Goal: Transaction & Acquisition: Purchase product/service

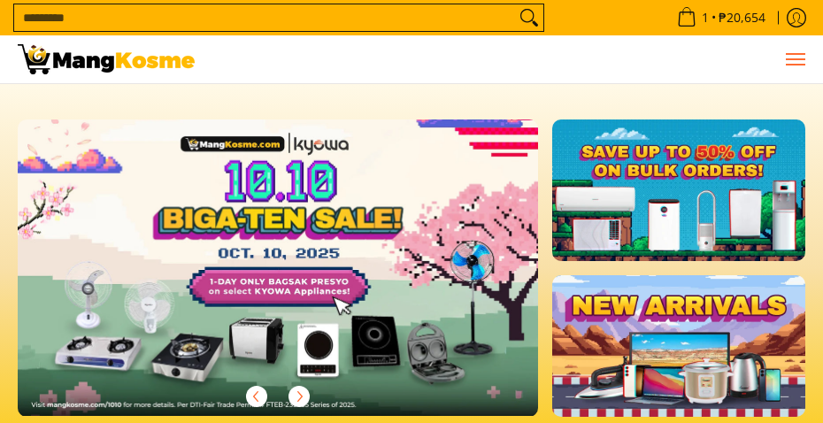
click at [794, 59] on span "Menu" at bounding box center [794, 59] width 21 height 0
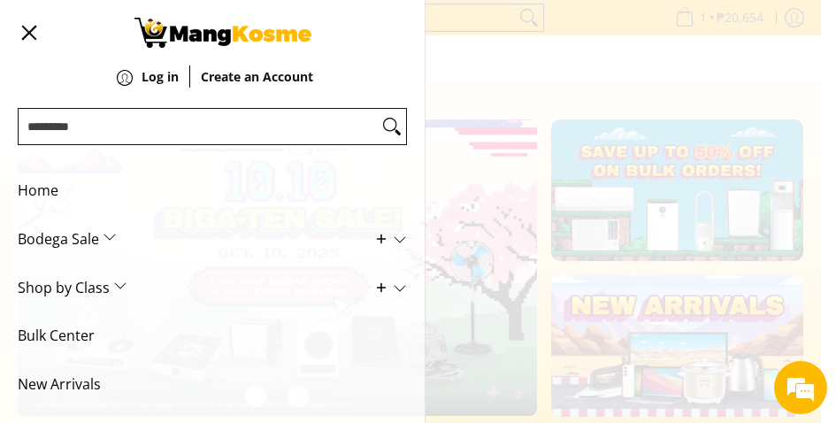
click at [156, 248] on span "Bodega Sale" at bounding box center [199, 239] width 363 height 49
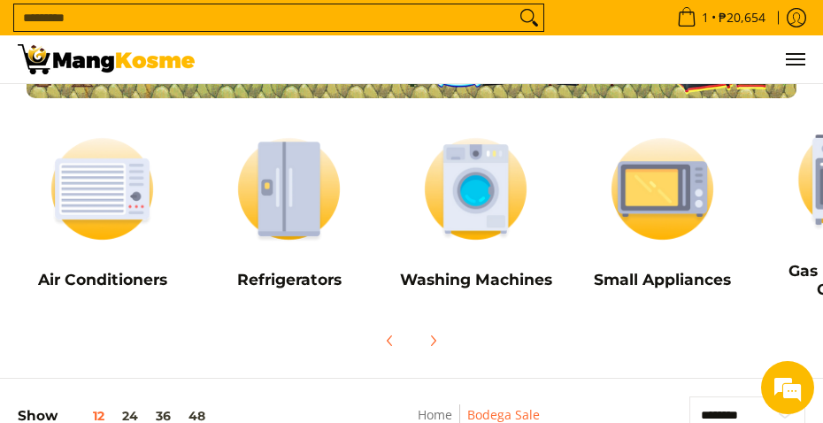
scroll to position [177, 0]
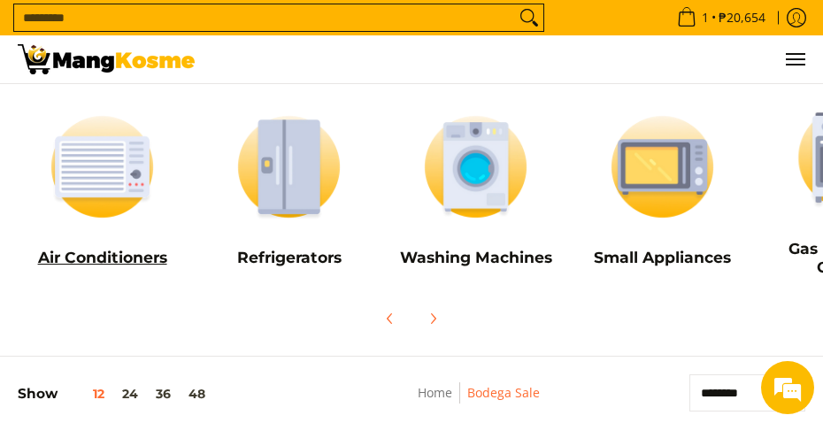
click at [107, 206] on img at bounding box center [102, 166] width 169 height 126
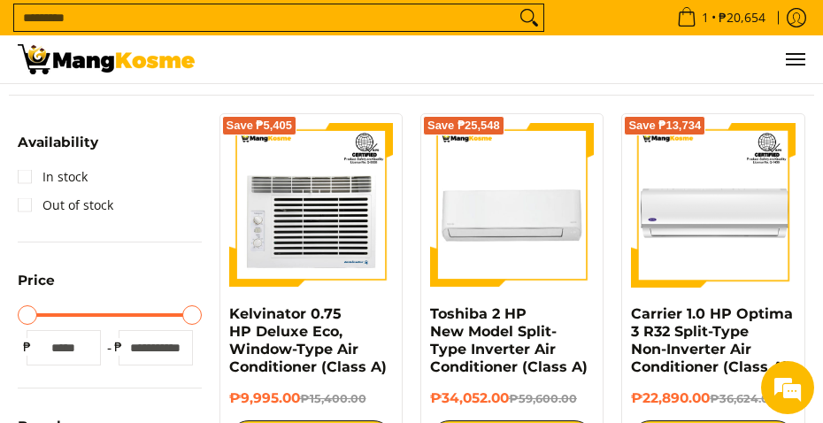
scroll to position [265, 0]
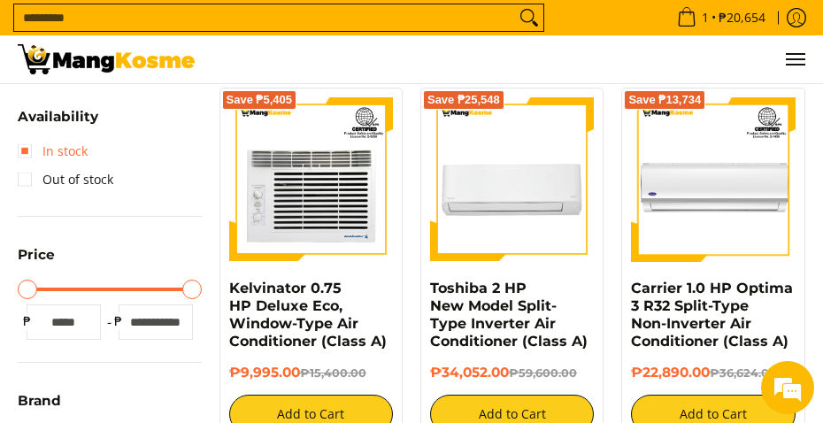
click at [52, 154] on link "In stock" at bounding box center [53, 151] width 70 height 28
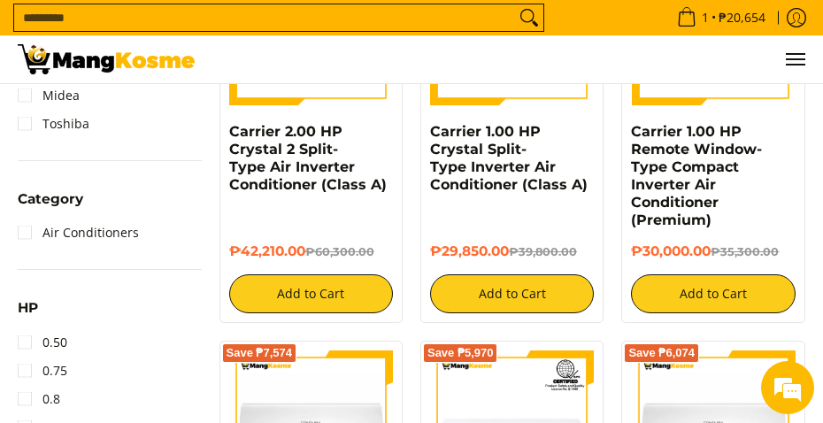
scroll to position [903, 0]
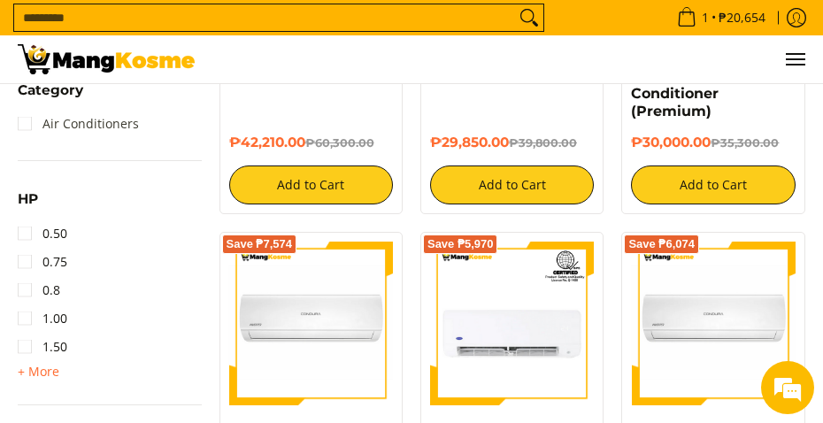
click at [82, 134] on link "Air Conditioners" at bounding box center [78, 124] width 121 height 28
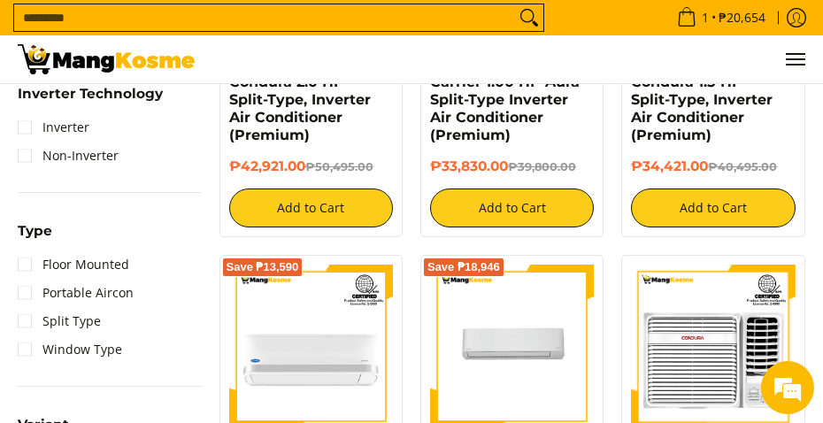
scroll to position [1257, 0]
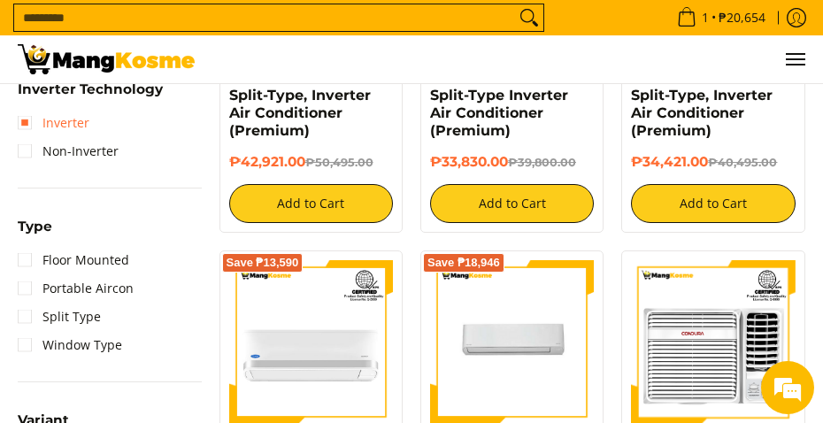
click at [69, 130] on link "Inverter" at bounding box center [54, 123] width 72 height 28
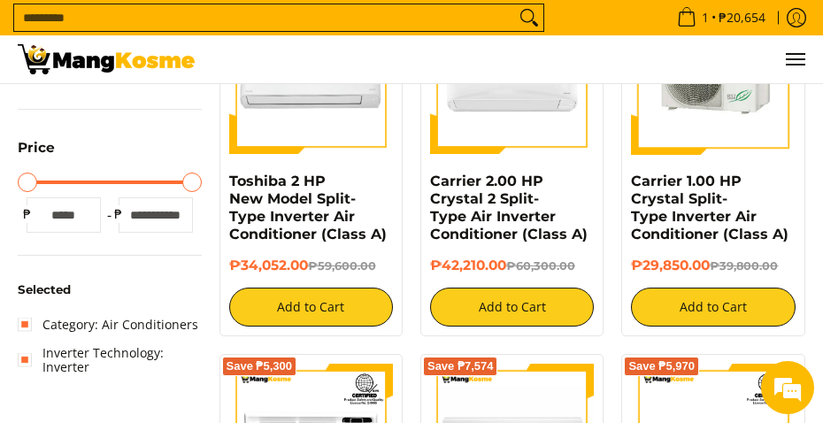
scroll to position [107, 0]
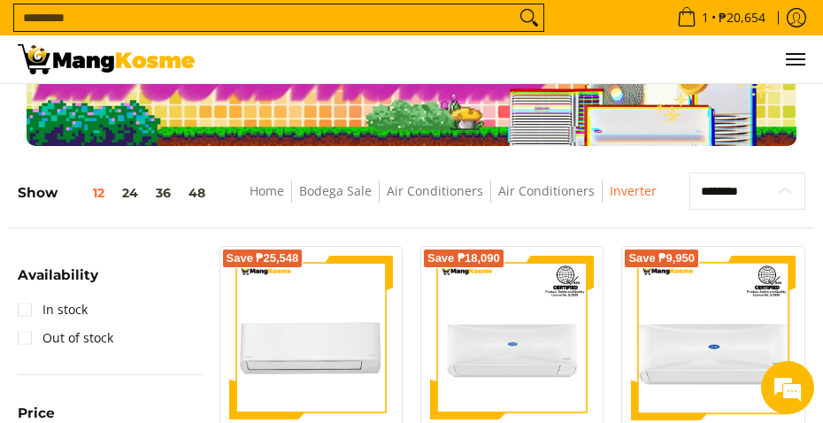
click at [754, 195] on select "**********" at bounding box center [747, 190] width 116 height 37
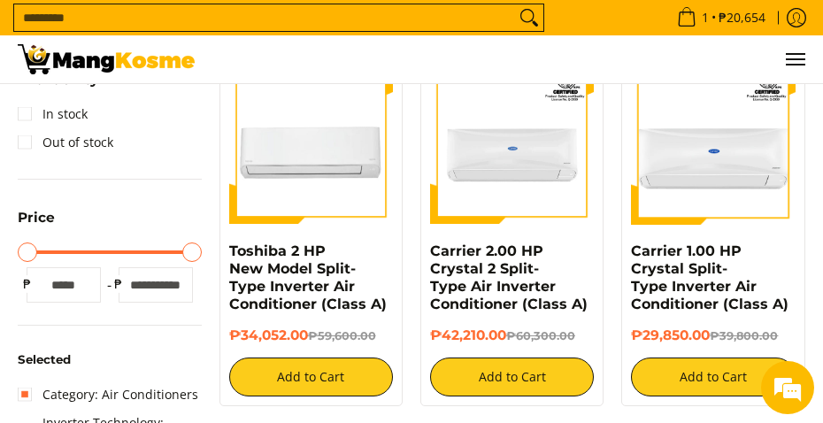
scroll to position [195, 0]
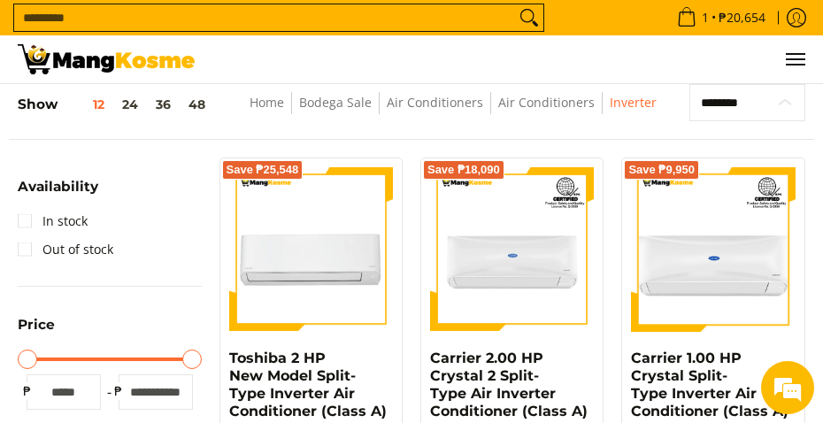
click at [745, 115] on select "**********" at bounding box center [747, 102] width 116 height 37
select select "**********"
click at [689, 84] on select "**********" at bounding box center [747, 102] width 116 height 37
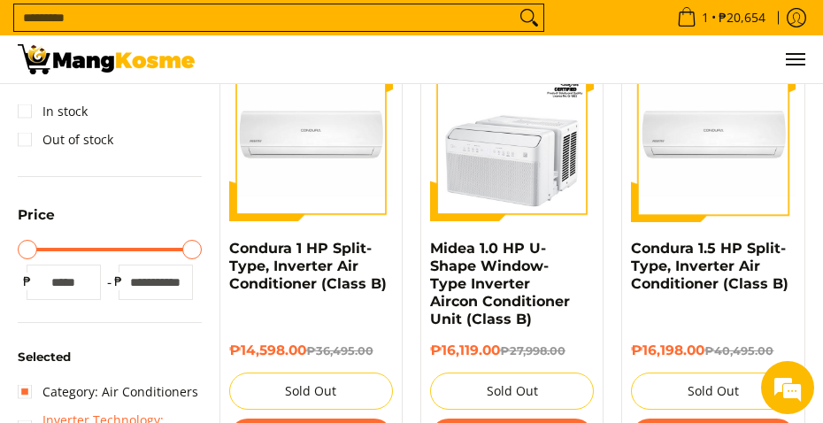
scroll to position [284, 0]
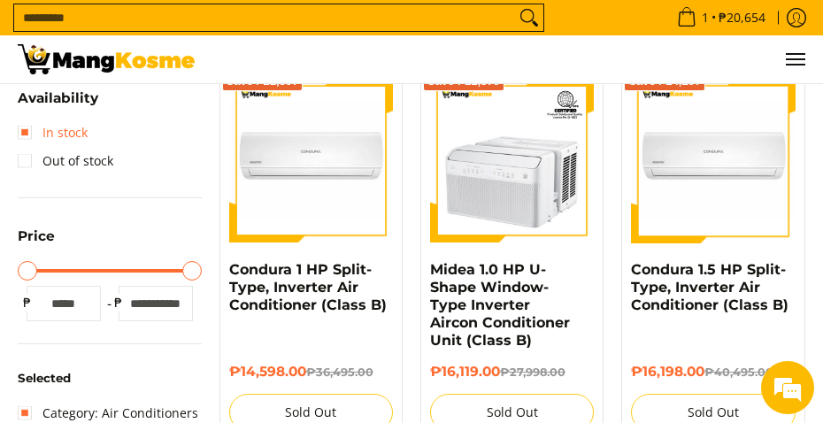
click at [52, 126] on link "In stock" at bounding box center [53, 133] width 70 height 28
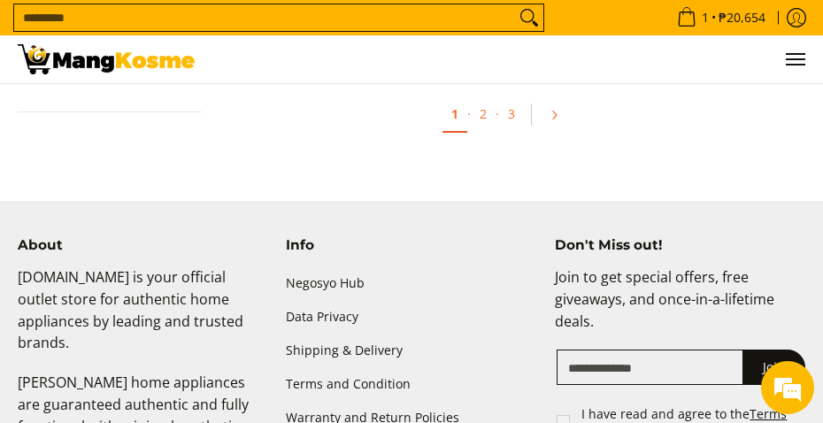
scroll to position [1876, 0]
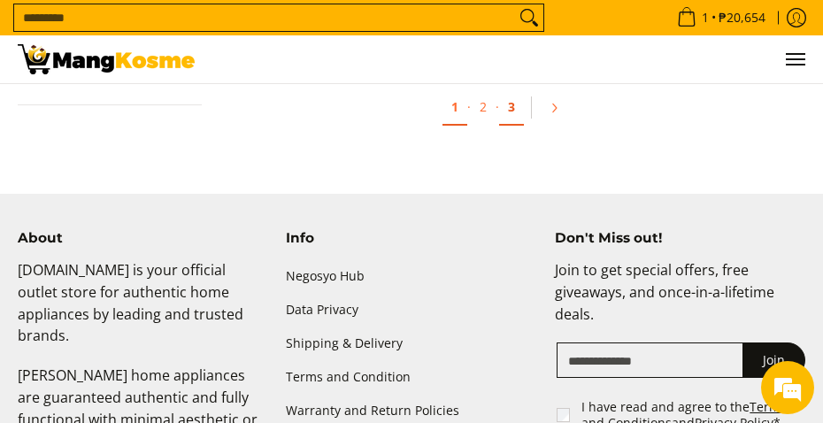
click at [514, 114] on link "3" at bounding box center [511, 107] width 25 height 36
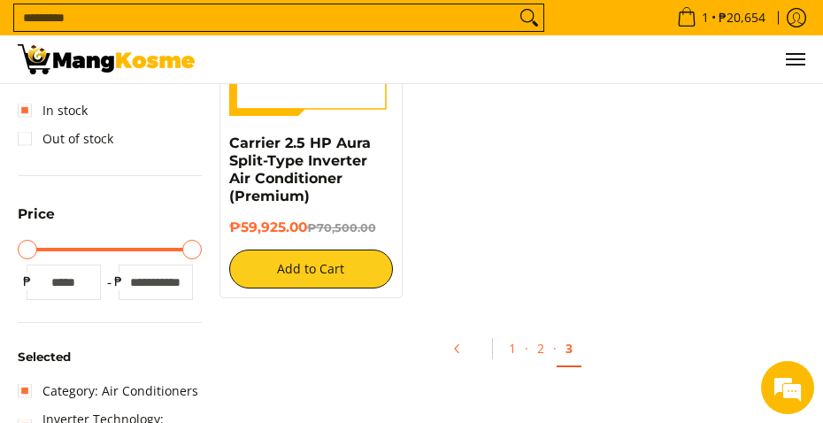
scroll to position [442, 0]
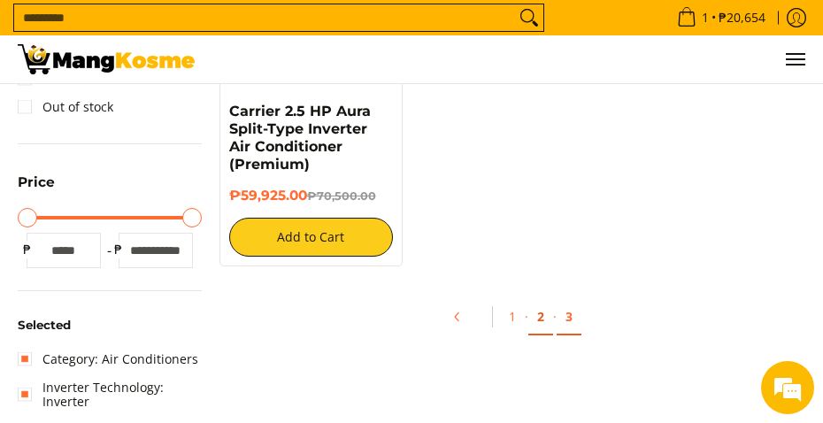
click at [537, 321] on link "2" at bounding box center [540, 317] width 25 height 36
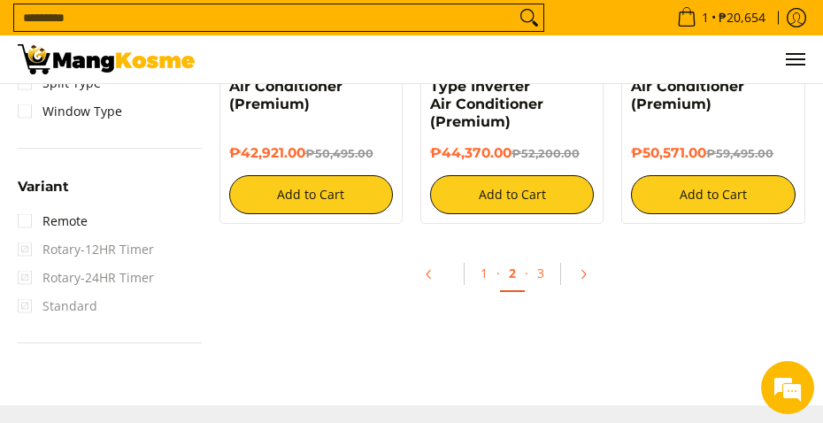
scroll to position [1592, 0]
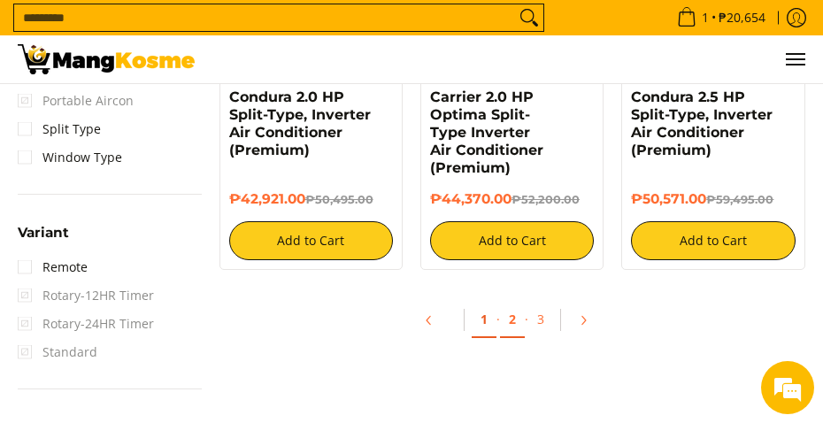
click at [488, 303] on link "1" at bounding box center [483, 320] width 25 height 36
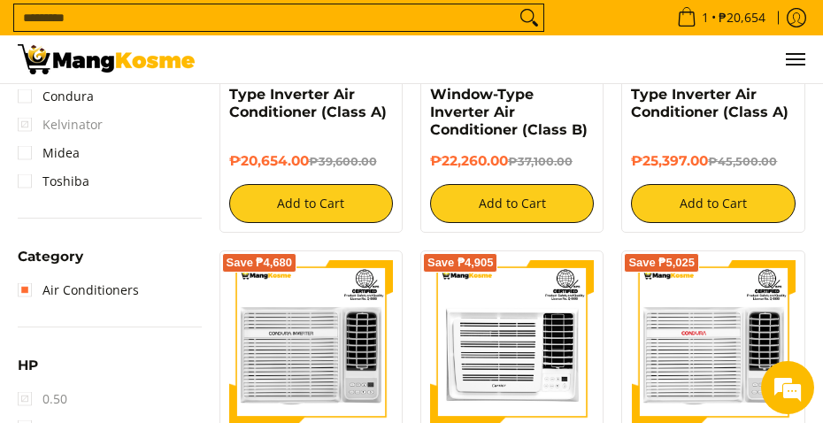
scroll to position [796, 0]
